Goal: Information Seeking & Learning: Check status

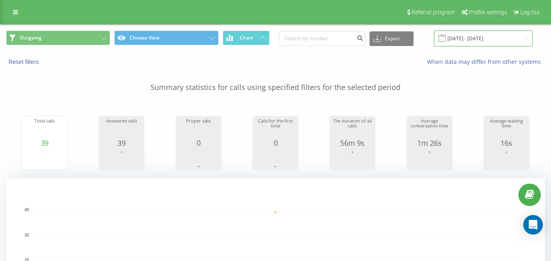
click at [484, 43] on input "[DATE] - [DATE]" at bounding box center [483, 39] width 99 height 16
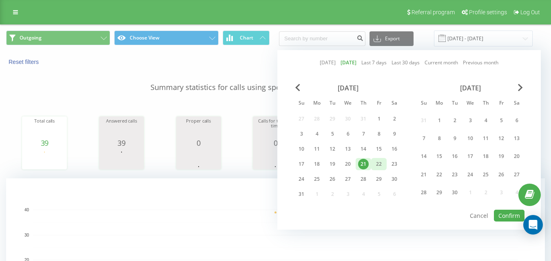
click at [381, 163] on div "22" at bounding box center [379, 164] width 11 height 11
click at [505, 212] on button "Confirm" at bounding box center [509, 216] width 31 height 12
type input "[DATE] - [DATE]"
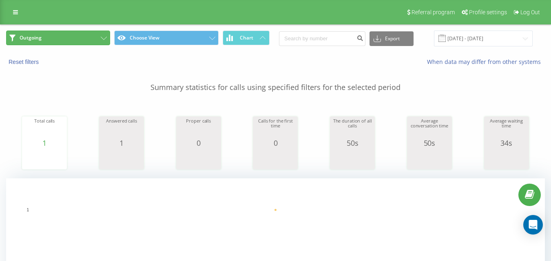
click at [62, 40] on button "Outgoing" at bounding box center [58, 38] width 104 height 15
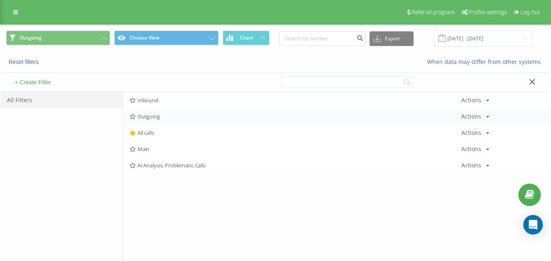
click at [148, 114] on span "Outgoing" at bounding box center [296, 117] width 332 height 6
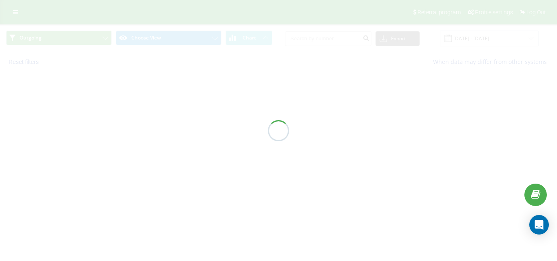
click at [150, 114] on div at bounding box center [278, 130] width 557 height 261
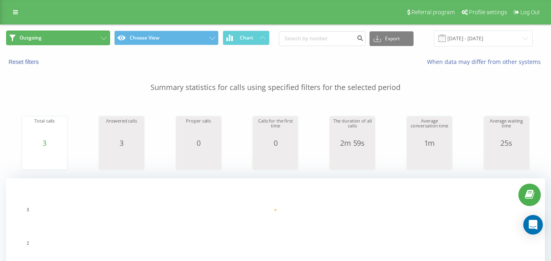
click at [88, 36] on button "Outgoing" at bounding box center [58, 38] width 104 height 15
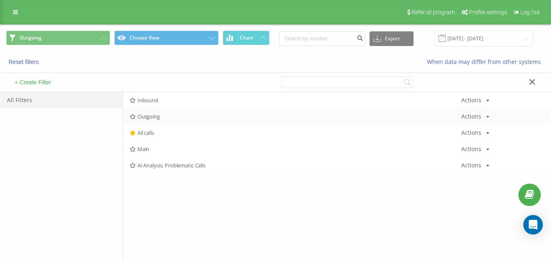
click at [167, 113] on div "Outgoing Actions Edit Copy Delete Default Share" at bounding box center [336, 117] width 427 height 16
click at [168, 116] on span "Outgoing" at bounding box center [296, 117] width 332 height 6
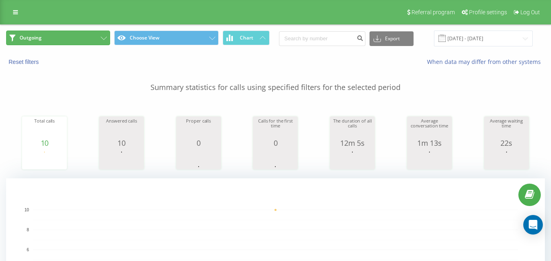
click at [92, 42] on button "Outgoing" at bounding box center [58, 38] width 104 height 15
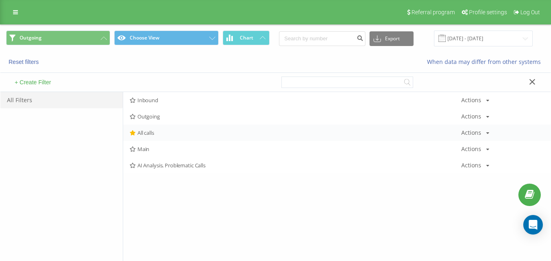
click at [159, 138] on div "All calls Actions Edit Copy Delete Default Share" at bounding box center [336, 133] width 427 height 16
click at [159, 136] on div "All calls Actions Edit Copy Delete Default Share" at bounding box center [336, 133] width 427 height 16
click at [167, 118] on span "Outgoing" at bounding box center [296, 117] width 332 height 6
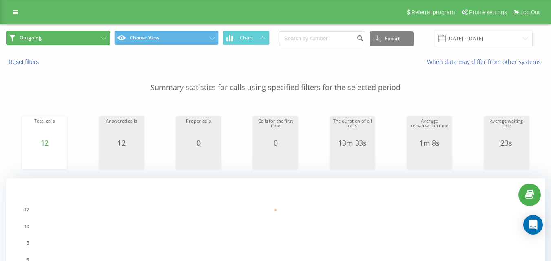
click at [60, 44] on button "Outgoing" at bounding box center [58, 38] width 104 height 15
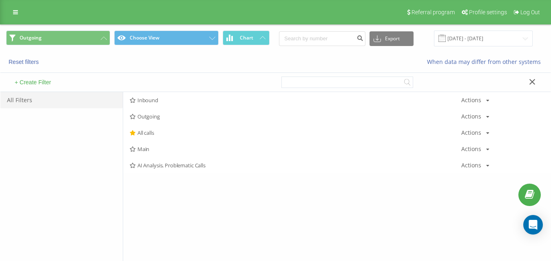
click at [140, 132] on span "All calls" at bounding box center [296, 133] width 332 height 6
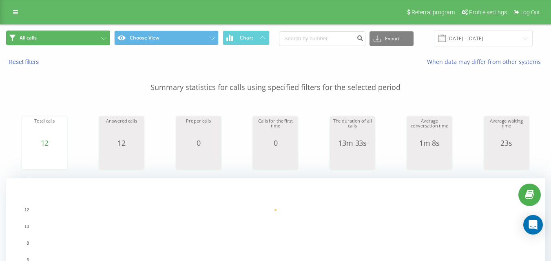
click at [84, 43] on button "All calls" at bounding box center [58, 38] width 104 height 15
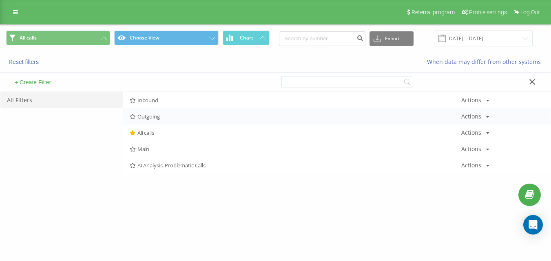
click at [146, 111] on div "Outgoing Actions Edit Copy Delete Default Share" at bounding box center [336, 117] width 427 height 16
click at [150, 114] on span "Outgoing" at bounding box center [296, 117] width 332 height 6
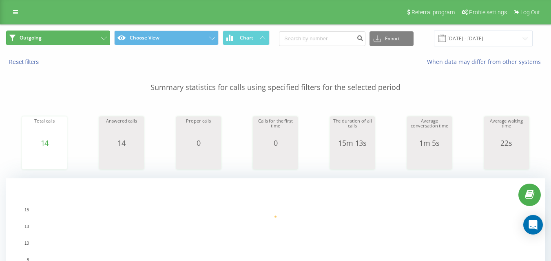
click at [69, 39] on button "Outgoing" at bounding box center [58, 38] width 104 height 15
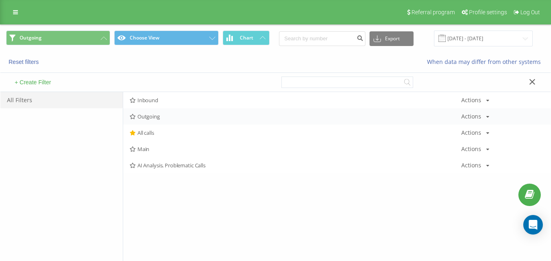
click at [168, 117] on span "Outgoing" at bounding box center [296, 117] width 332 height 6
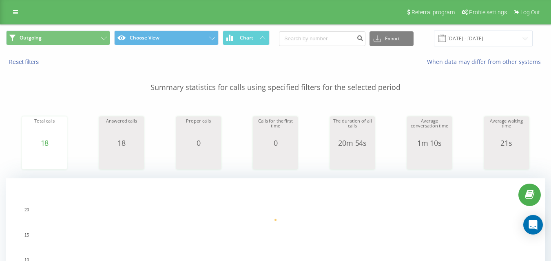
click at [91, 23] on div "Referral program Profile settings Log Out" at bounding box center [275, 12] width 551 height 24
click at [93, 30] on div "Outgoing Choose View Chart Export .csv .xls .xlsx [DATE] - [DATE]" at bounding box center [275, 38] width 550 height 27
drag, startPoint x: 102, startPoint y: 36, endPoint x: 115, endPoint y: 53, distance: 21.9
click at [102, 35] on button "Outgoing" at bounding box center [58, 38] width 104 height 15
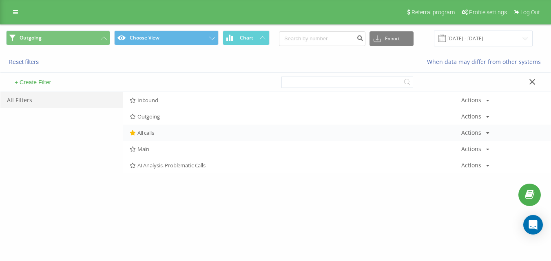
click at [163, 134] on span "All calls" at bounding box center [296, 133] width 332 height 6
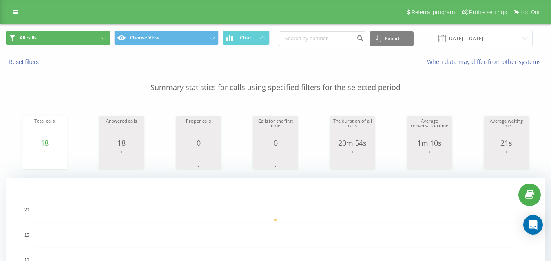
click at [68, 44] on button "All calls" at bounding box center [58, 38] width 104 height 15
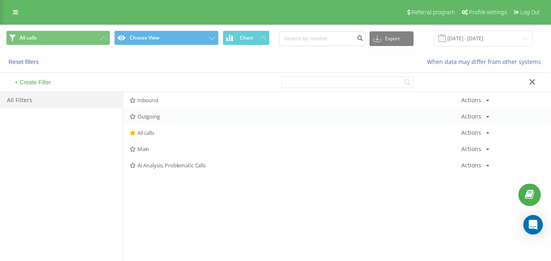
click at [156, 119] on span "Outgoing" at bounding box center [296, 117] width 332 height 6
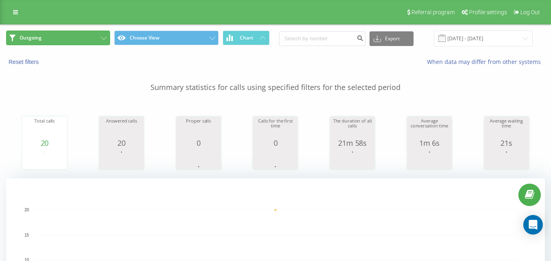
click at [73, 43] on button "Outgoing" at bounding box center [58, 38] width 104 height 15
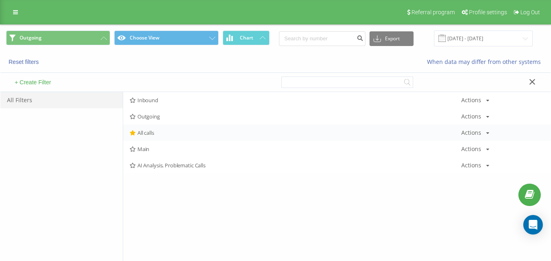
click at [152, 128] on div "All calls Actions Edit Copy Delete Default Share" at bounding box center [336, 133] width 427 height 16
click at [155, 133] on span "All calls" at bounding box center [296, 133] width 332 height 6
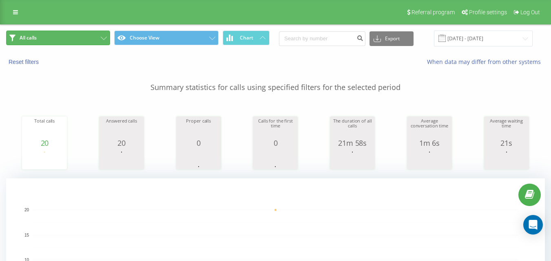
click at [73, 38] on button "All calls" at bounding box center [58, 38] width 104 height 15
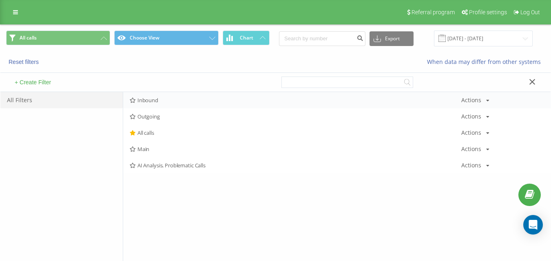
click at [169, 104] on div "Inbound Actions Edit Copy Delete Default Share" at bounding box center [336, 100] width 427 height 16
click at [170, 99] on span "Inbound" at bounding box center [296, 100] width 332 height 6
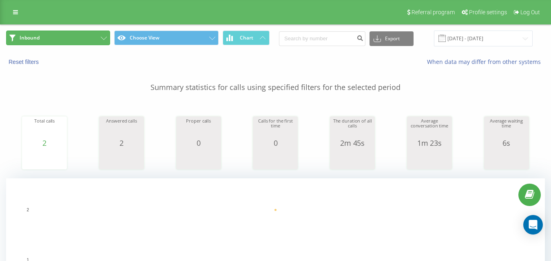
click at [85, 39] on button "Inbound" at bounding box center [58, 38] width 104 height 15
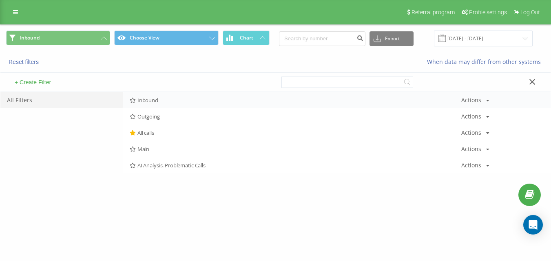
drag, startPoint x: 119, startPoint y: 71, endPoint x: 151, endPoint y: 99, distance: 42.5
click at [146, 92] on div "+ Create Filter" at bounding box center [137, 82] width 275 height 19
click at [151, 99] on span "Inbound" at bounding box center [296, 100] width 332 height 6
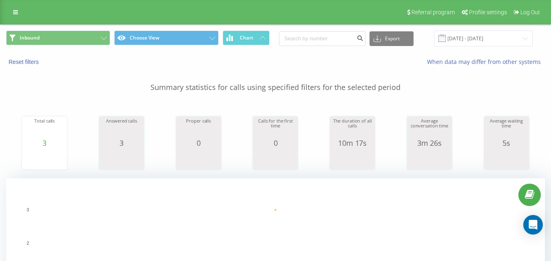
click at [97, 26] on div "Inbound Choose View Chart Export .csv .xls .xlsx [DATE] - [DATE]" at bounding box center [275, 38] width 550 height 27
click at [99, 31] on button "Inbound" at bounding box center [58, 38] width 104 height 15
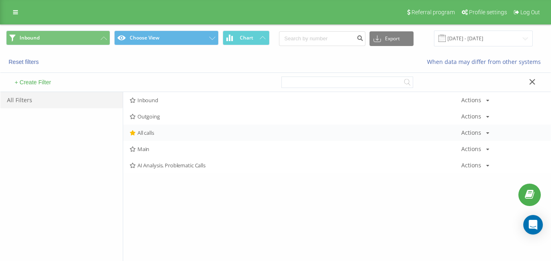
click at [144, 129] on div "All calls Actions Edit Copy Delete Default Share" at bounding box center [336, 133] width 427 height 16
click at [140, 129] on div "All calls Actions Edit Copy Delete Default Share" at bounding box center [336, 133] width 427 height 16
click at [141, 130] on span "All calls" at bounding box center [296, 133] width 332 height 6
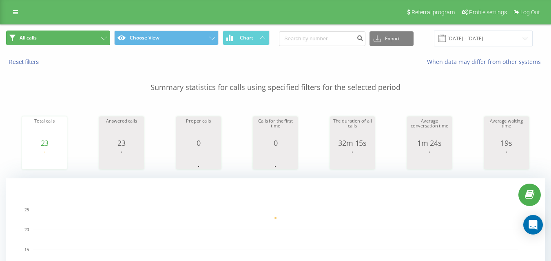
click at [88, 33] on button "All calls" at bounding box center [58, 38] width 104 height 15
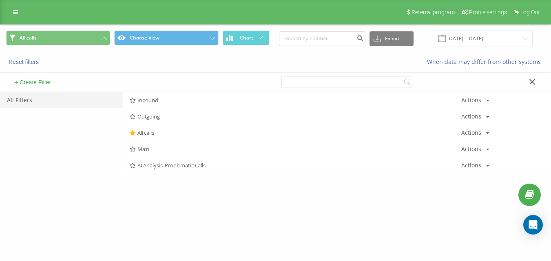
click at [157, 102] on span "Inbound" at bounding box center [296, 100] width 332 height 6
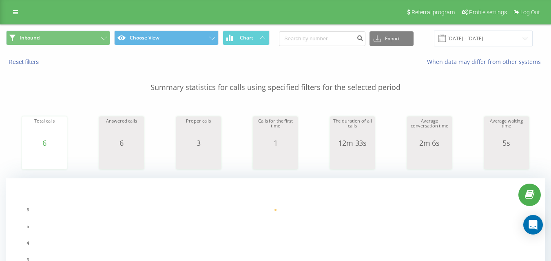
click at [92, 29] on div "Inbound Choose View Chart Export .csv .xls .xlsx [DATE] - [DATE]" at bounding box center [275, 38] width 550 height 27
click at [100, 39] on button "Inbound" at bounding box center [58, 38] width 104 height 15
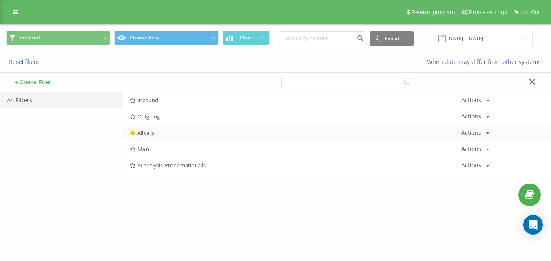
click at [205, 128] on div "All calls Actions Edit Copy Delete Default Share" at bounding box center [336, 133] width 427 height 16
click at [203, 131] on span "All calls" at bounding box center [296, 133] width 332 height 6
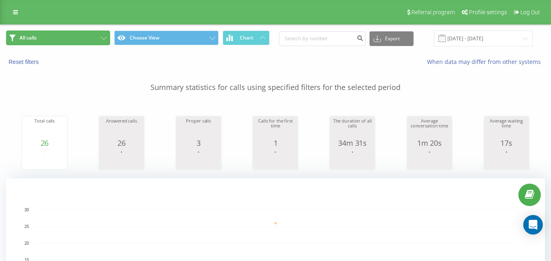
click at [89, 39] on button "All calls" at bounding box center [58, 38] width 104 height 15
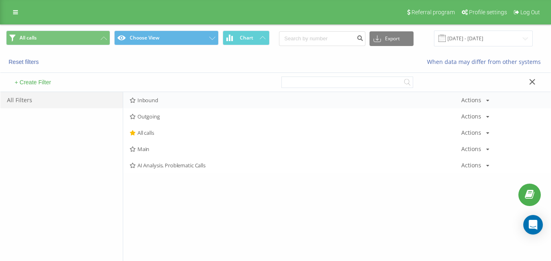
click at [158, 98] on span "Inbound" at bounding box center [296, 100] width 332 height 6
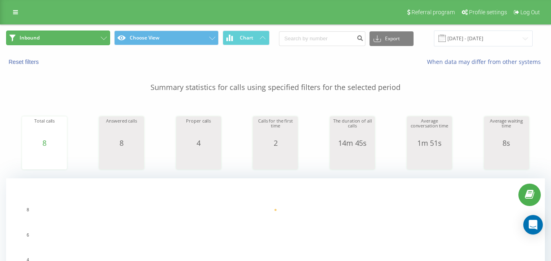
click at [85, 44] on button "Inbound" at bounding box center [58, 38] width 104 height 15
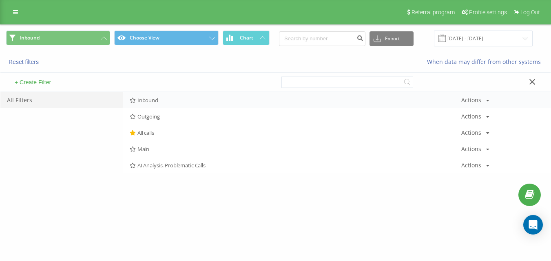
click at [157, 100] on span "Inbound" at bounding box center [296, 100] width 332 height 6
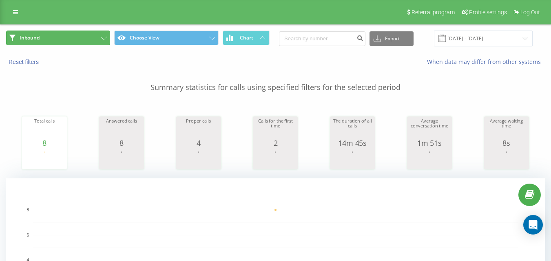
click at [97, 38] on button "Inbound" at bounding box center [58, 38] width 104 height 15
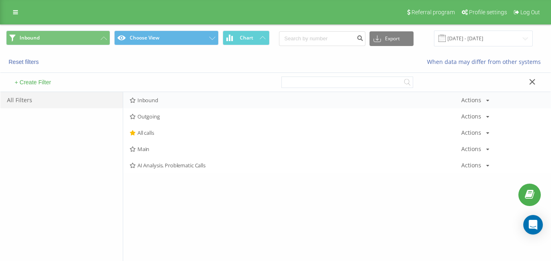
click at [162, 98] on span "Inbound" at bounding box center [296, 100] width 332 height 6
click at [0, 0] on div at bounding box center [0, 0] width 0 height 0
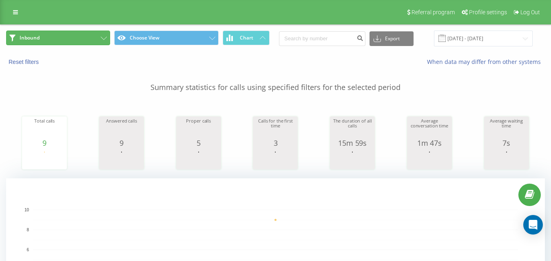
click at [86, 41] on button "Inbound" at bounding box center [58, 38] width 104 height 15
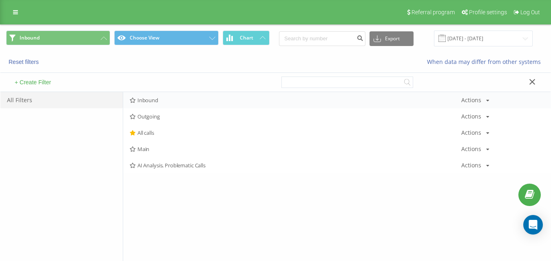
click at [159, 102] on span "Inbound" at bounding box center [296, 100] width 332 height 6
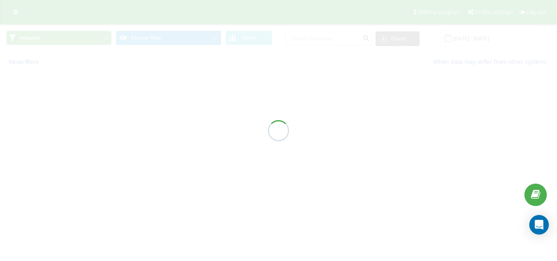
click at [159, 102] on div at bounding box center [278, 130] width 557 height 261
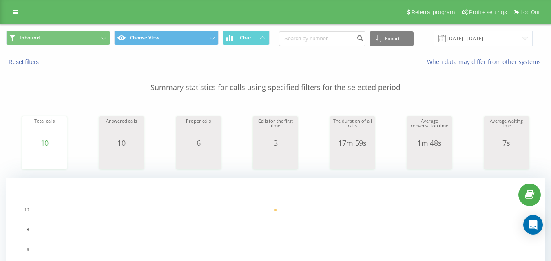
click at [78, 27] on div "Inbound Choose View Chart Export .csv .xls .xlsx [DATE] - [DATE]" at bounding box center [275, 38] width 550 height 27
click at [82, 34] on button "Inbound" at bounding box center [58, 38] width 104 height 15
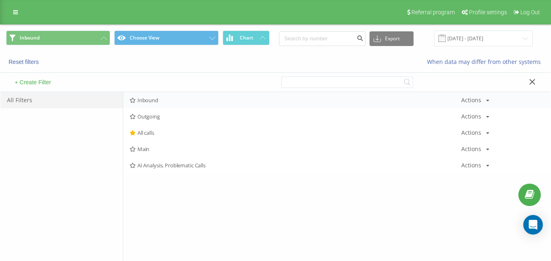
click at [156, 97] on span "Inbound" at bounding box center [296, 100] width 332 height 6
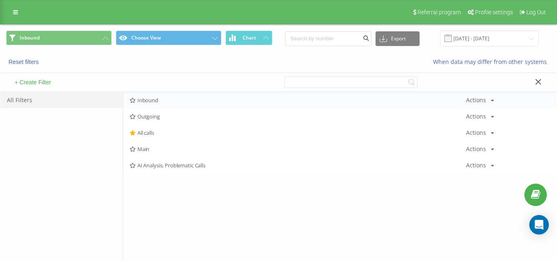
click at [0, 0] on div at bounding box center [0, 0] width 0 height 0
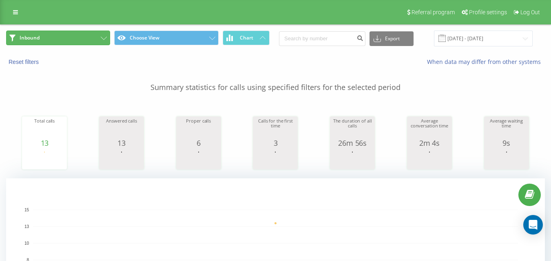
click at [39, 42] on button "Inbound" at bounding box center [58, 38] width 104 height 15
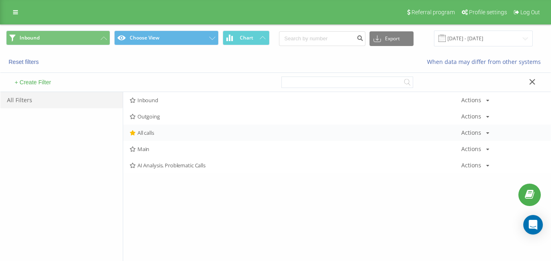
click at [148, 135] on span "All calls" at bounding box center [296, 133] width 332 height 6
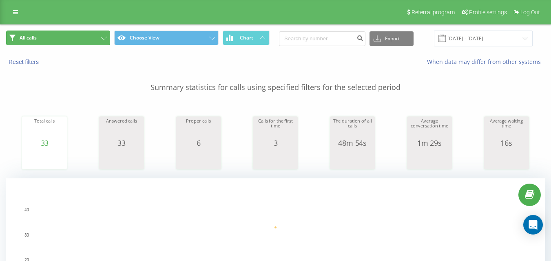
drag, startPoint x: 96, startPoint y: 36, endPoint x: 107, endPoint y: 44, distance: 14.0
click at [95, 36] on button "All calls" at bounding box center [58, 38] width 104 height 15
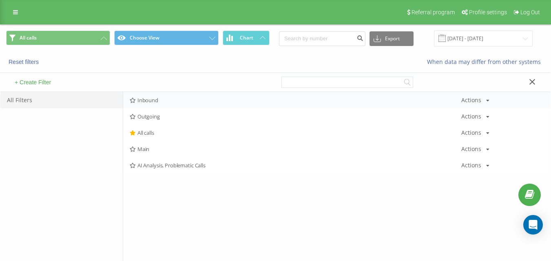
click at [151, 94] on div "Inbound Actions Edit Copy Delete Default Share" at bounding box center [336, 100] width 427 height 16
click at [152, 97] on span "Inbound" at bounding box center [296, 100] width 332 height 6
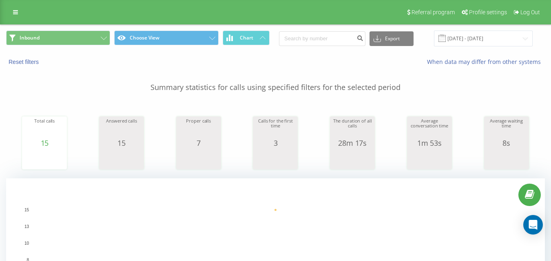
click at [92, 27] on div "Inbound Choose View Chart Export .csv .xls .xlsx [DATE] - [DATE]" at bounding box center [275, 38] width 550 height 27
click at [94, 35] on button "Inbound" at bounding box center [58, 38] width 104 height 15
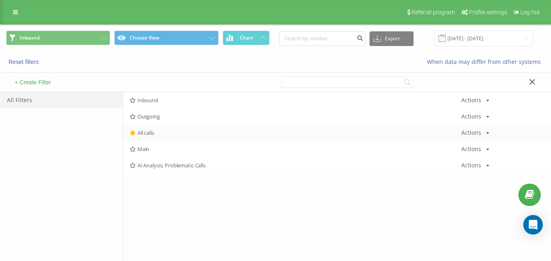
click at [177, 133] on span "All calls" at bounding box center [296, 133] width 332 height 6
